Goal: Navigation & Orientation: Find specific page/section

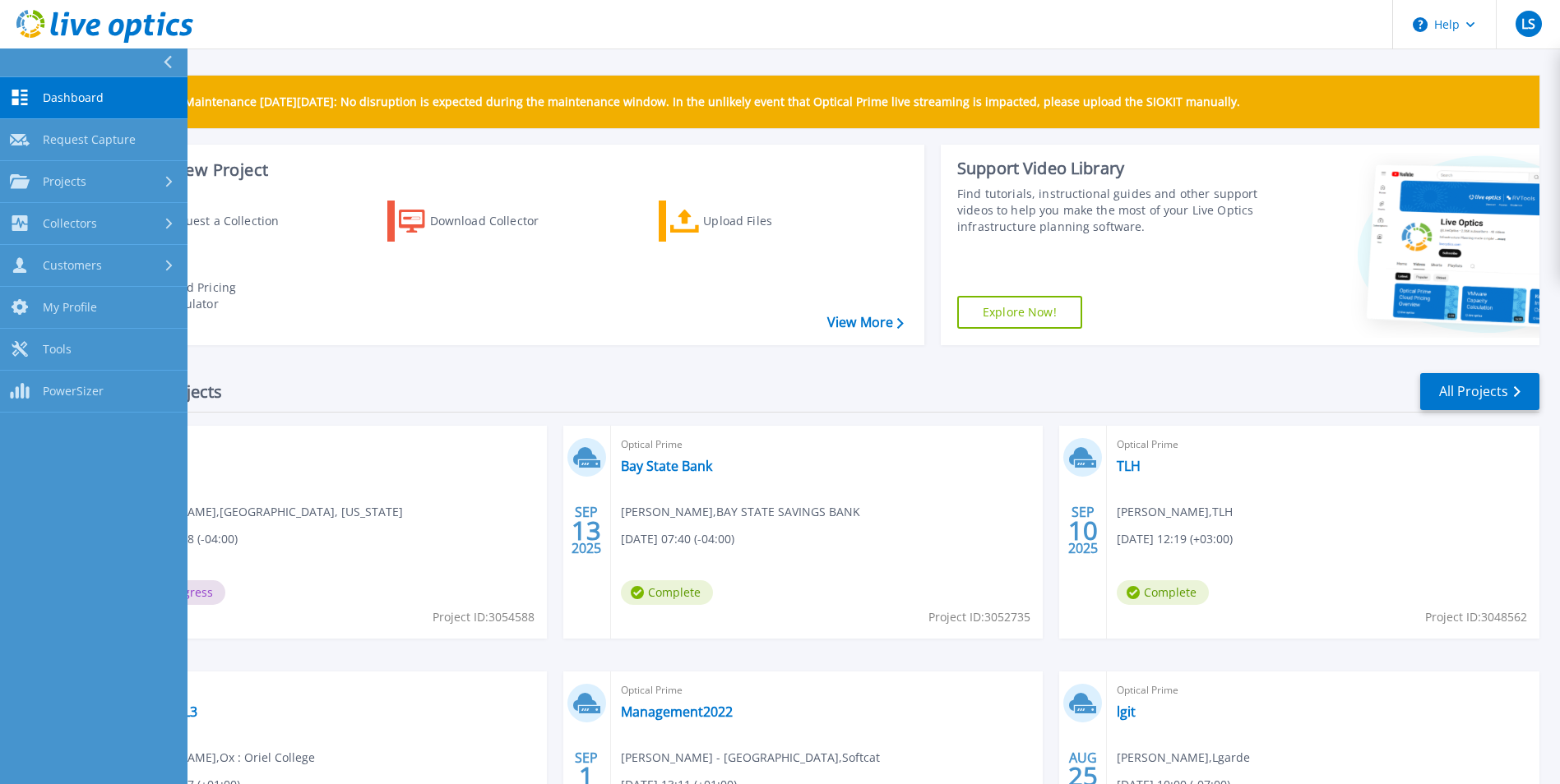
click at [339, 374] on div "Recent Projects All Projects" at bounding box center [800, 392] width 1476 height 41
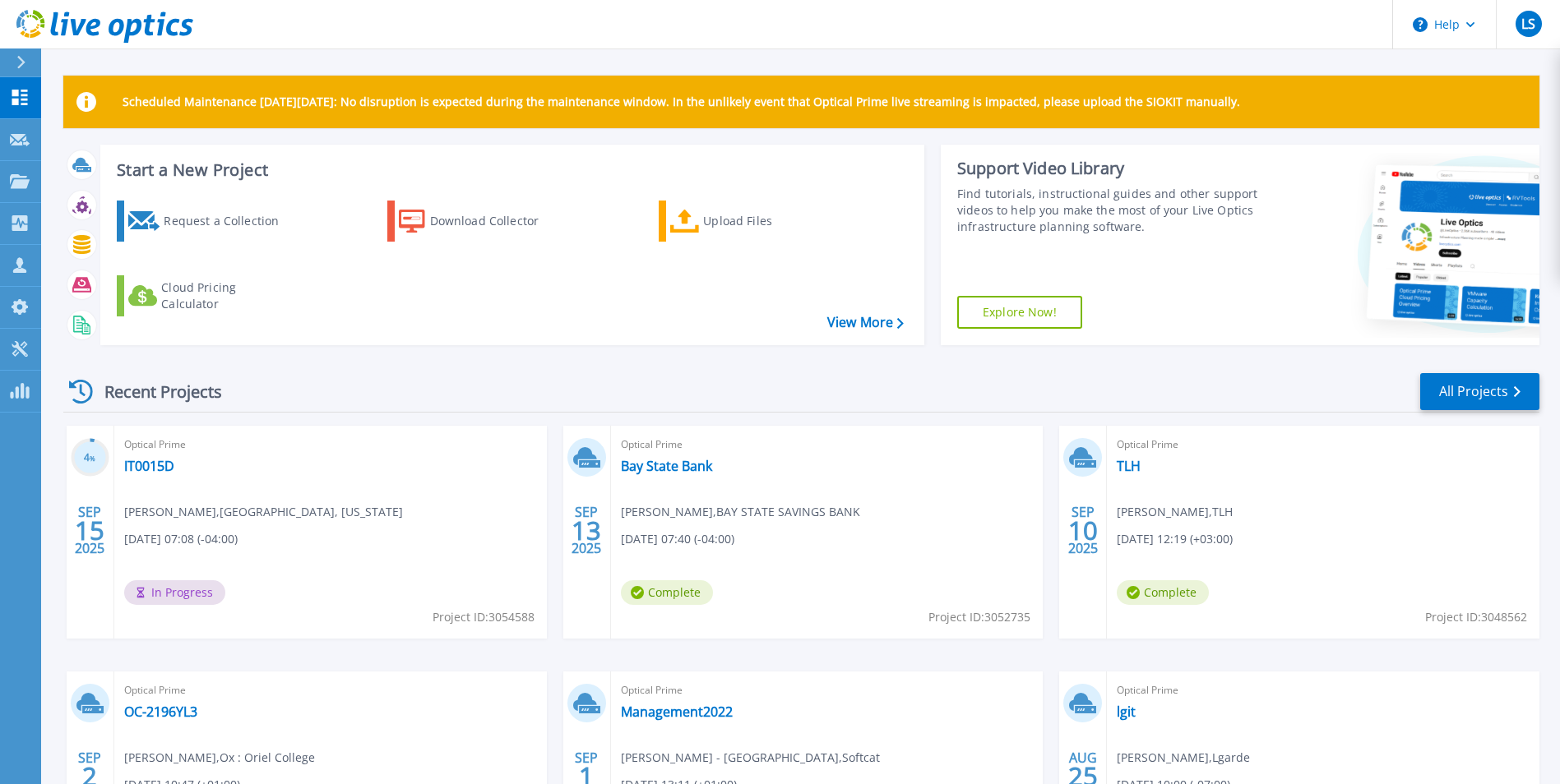
click at [326, 374] on div "Recent Projects All Projects" at bounding box center [800, 392] width 1476 height 41
drag, startPoint x: 135, startPoint y: 368, endPoint x: 99, endPoint y: 363, distance: 36.3
click at [135, 368] on div "Recent Projects All Projects 4 % [DATE] Optical Prime IT0015D [PERSON_NAME] , W…" at bounding box center [800, 644] width 1476 height 572
click at [58, 358] on div "Scheduled Maintenance [DATE][DATE]: No disruption is expected during the mainte…" at bounding box center [800, 465] width 1519 height 930
drag, startPoint x: 59, startPoint y: 347, endPoint x: 139, endPoint y: 356, distance: 80.5
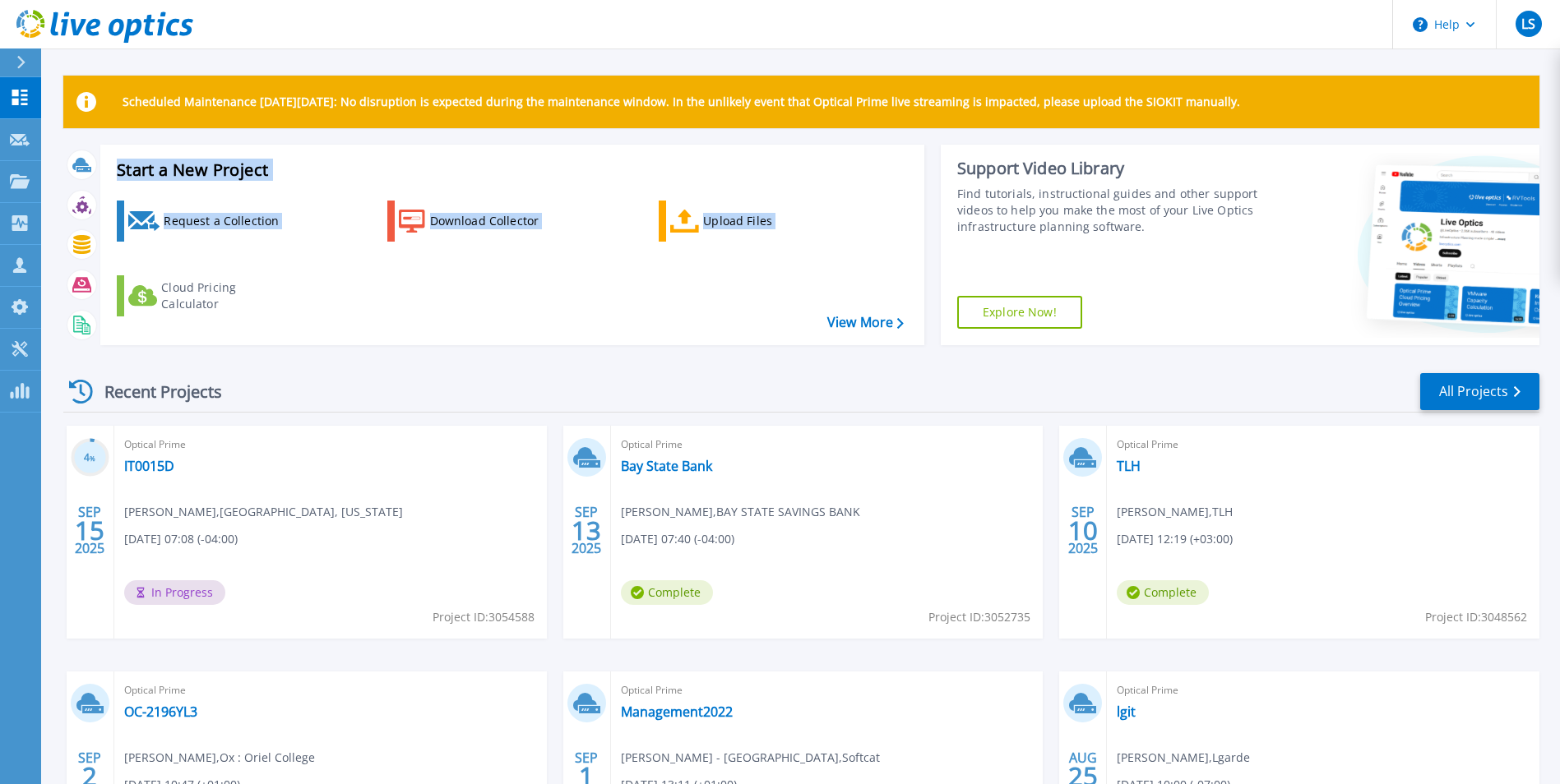
click at [139, 356] on div "Scheduled Maintenance [DATE][DATE]: No disruption is expected during the mainte…" at bounding box center [800, 465] width 1519 height 930
drag, startPoint x: 139, startPoint y: 356, endPoint x: 101, endPoint y: 356, distance: 38.0
click at [102, 356] on div "Start a New Project Request a Collection Download Collector Upload Files Cloud …" at bounding box center [800, 251] width 1476 height 214
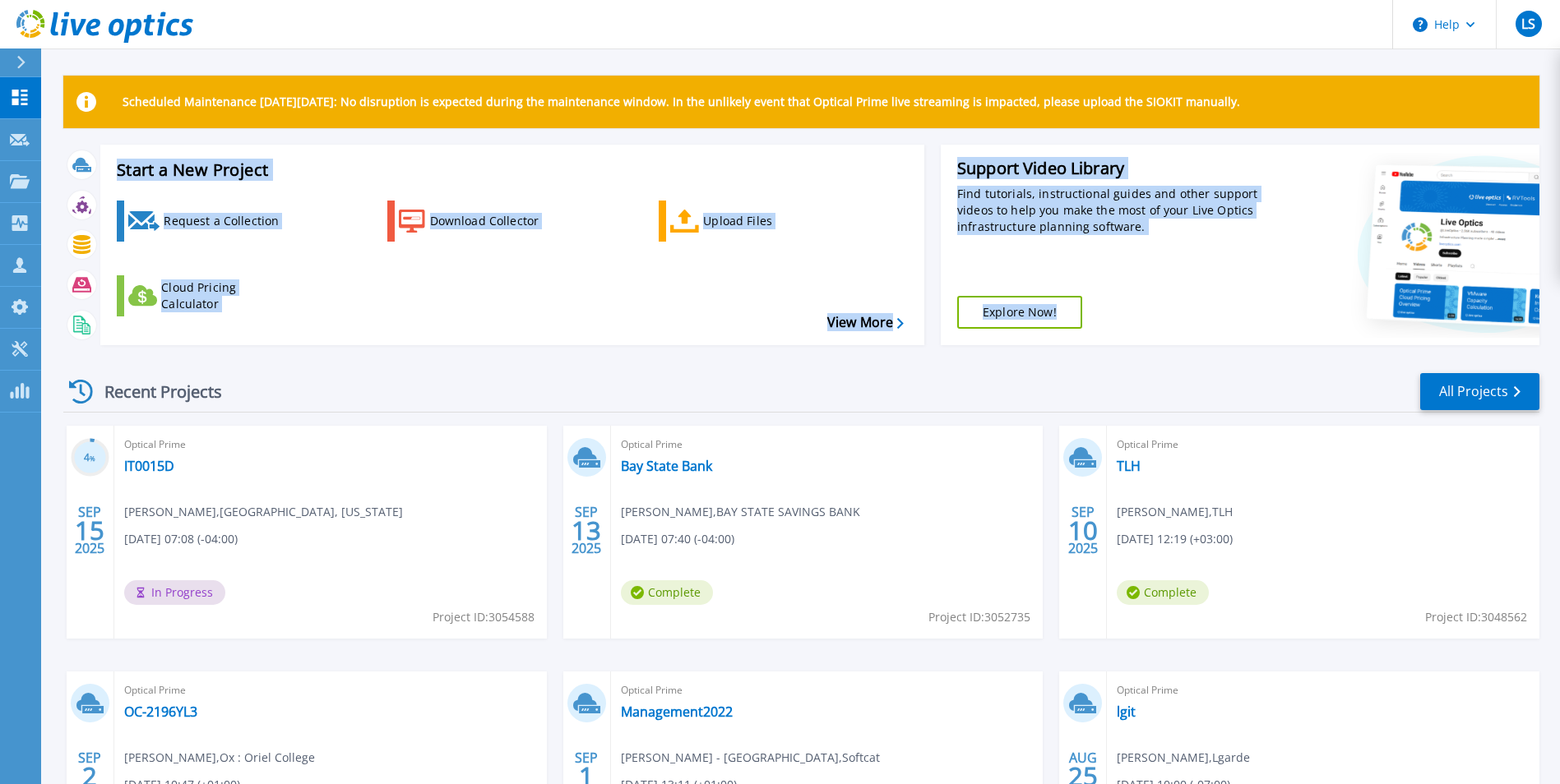
drag, startPoint x: 61, startPoint y: 358, endPoint x: 132, endPoint y: 361, distance: 71.1
click at [132, 361] on div "Scheduled Maintenance [DATE][DATE]: No disruption is expected during the mainte…" at bounding box center [800, 465] width 1519 height 930
drag, startPoint x: 132, startPoint y: 361, endPoint x: 116, endPoint y: 362, distance: 16.0
click at [116, 359] on div "Recent Projects All Projects 4 % [DATE] Optical Prime IT0015D [PERSON_NAME] , W…" at bounding box center [800, 644] width 1476 height 572
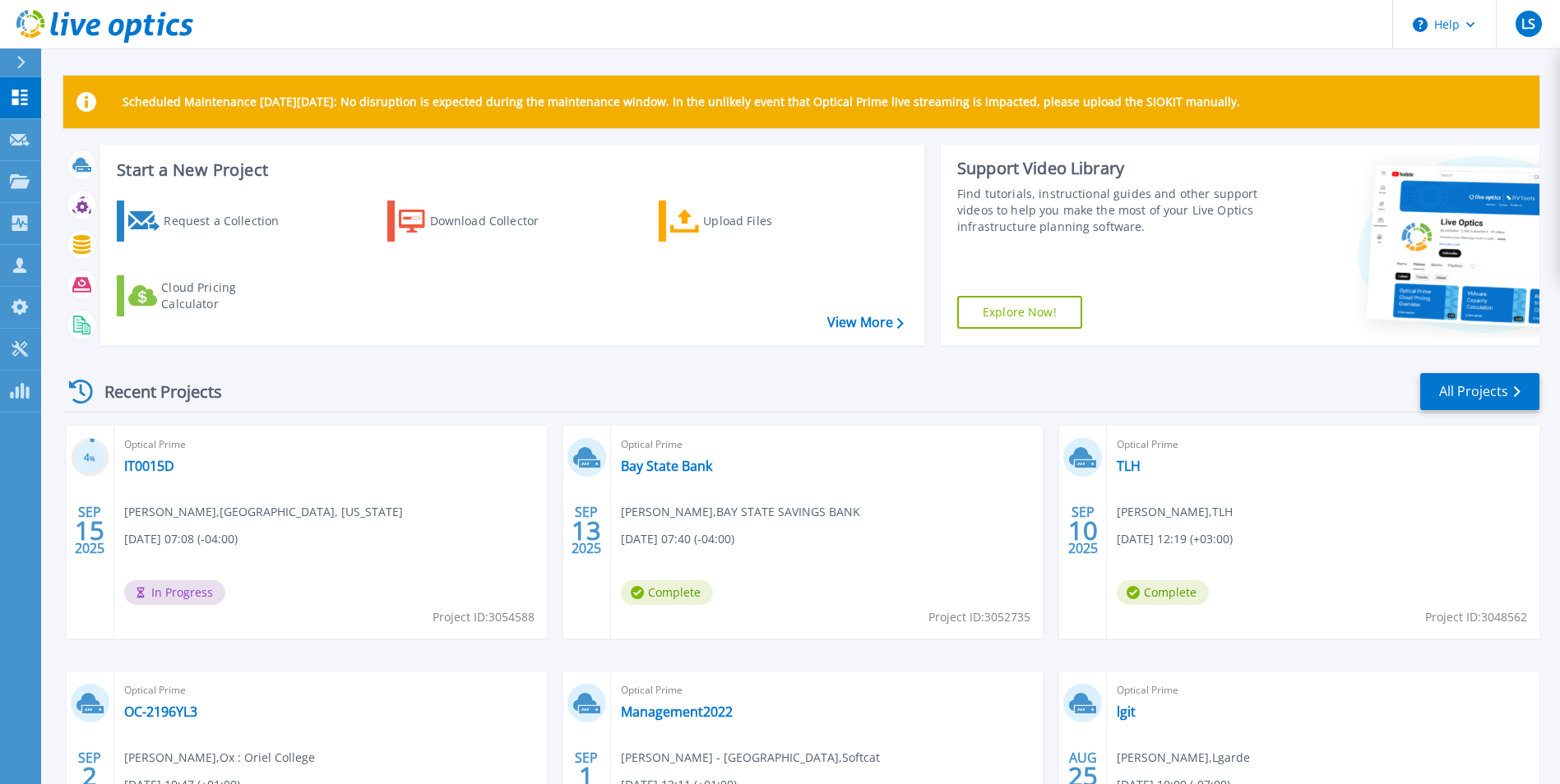
click at [404, 371] on div "Recent Projects All Projects 4 % [DATE] Optical Prime IT0015D [PERSON_NAME] , W…" at bounding box center [800, 644] width 1476 height 572
click at [408, 386] on div "Recent Projects All Projects" at bounding box center [800, 392] width 1476 height 41
click at [175, 358] on div "Start a New Project Request a Collection Download Collector Upload Files Cloud …" at bounding box center [800, 251] width 1476 height 214
click at [57, 354] on div "Scheduled Maintenance [DATE][DATE]: No disruption is expected during the mainte…" at bounding box center [800, 465] width 1519 height 930
